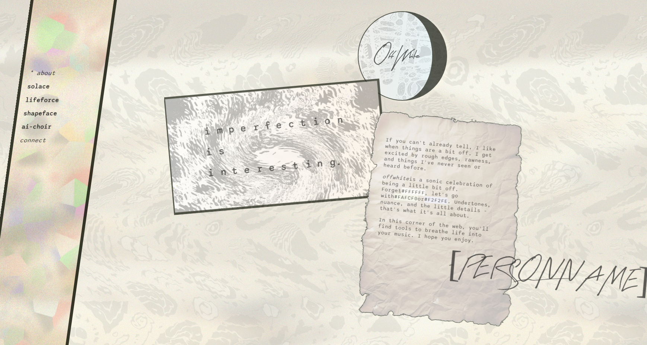
click at [37, 87] on button "solace" at bounding box center [38, 86] width 23 height 7
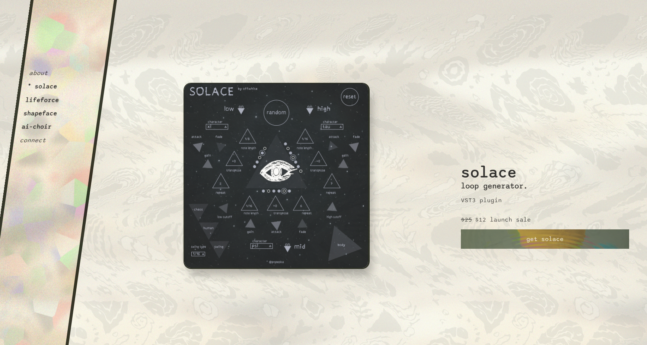
click at [293, 185] on img at bounding box center [277, 176] width 186 height 186
click at [540, 239] on link "get solace" at bounding box center [545, 238] width 168 height 19
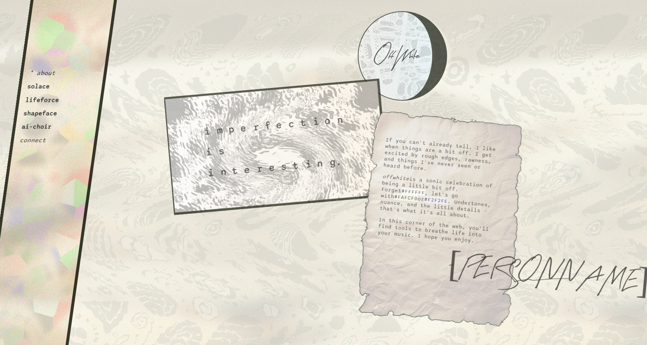
click at [40, 102] on button "lifeforce" at bounding box center [42, 99] width 35 height 7
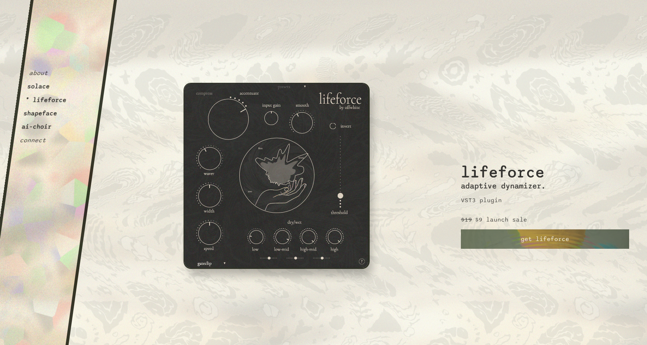
click at [498, 242] on link "get lifeforce" at bounding box center [545, 238] width 168 height 19
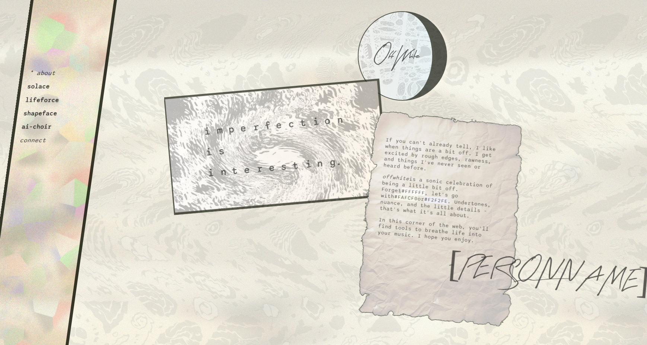
click at [30, 113] on button "shapeface" at bounding box center [40, 113] width 35 height 7
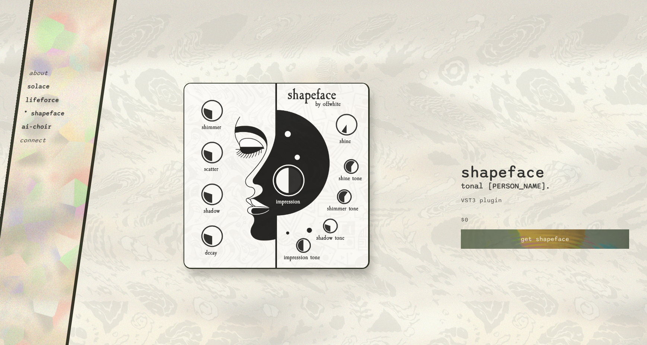
click at [39, 88] on button "solace" at bounding box center [38, 86] width 23 height 7
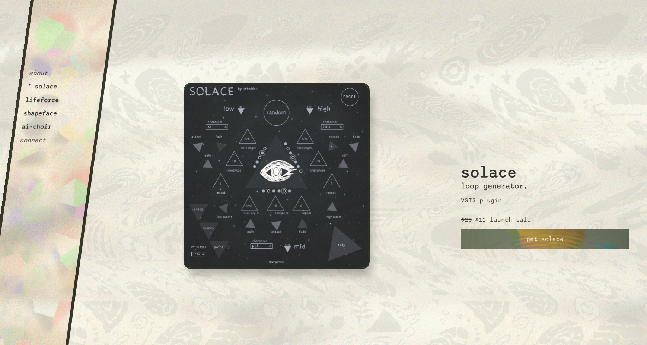
click at [493, 237] on link "get solace" at bounding box center [545, 238] width 168 height 19
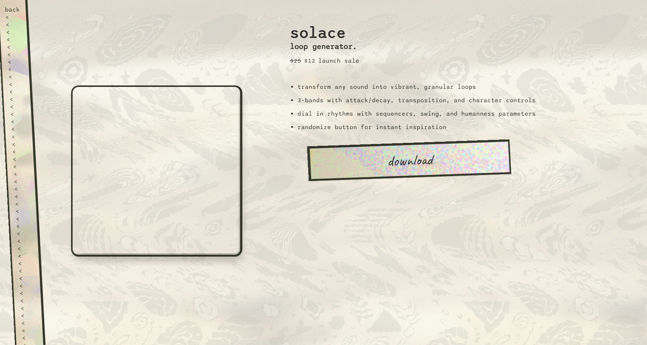
click at [402, 169] on link "download" at bounding box center [409, 160] width 204 height 42
